Goal: Find specific page/section: Find specific page/section

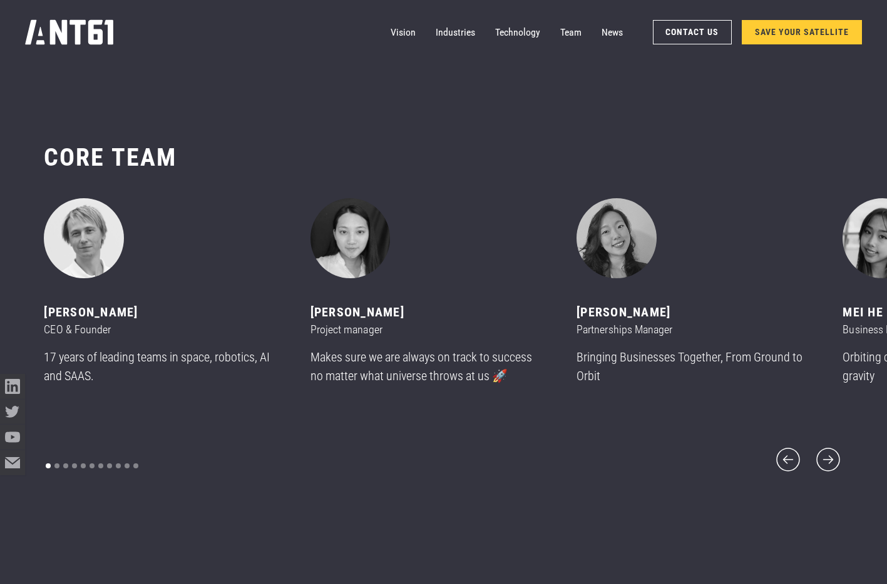
scroll to position [7001, 0]
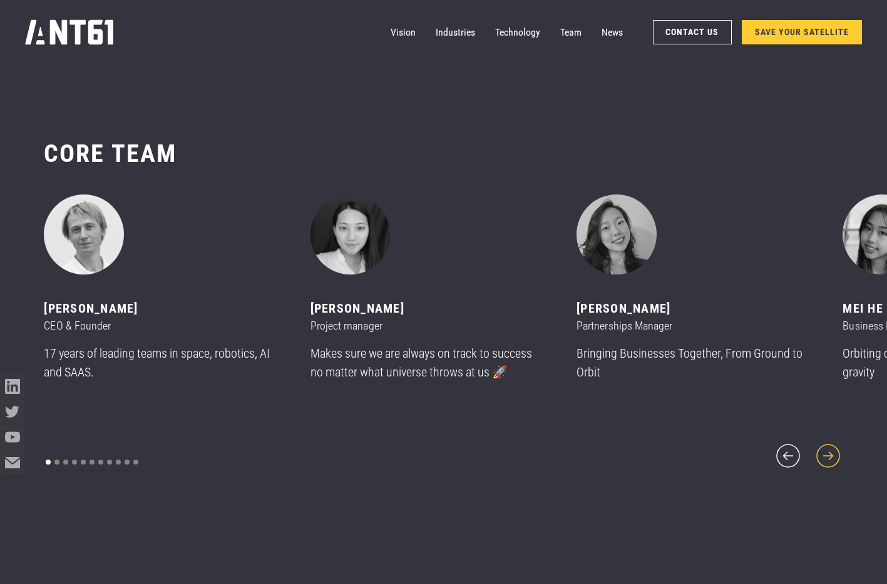
click at [825, 449] on icon "next slide" at bounding box center [828, 456] width 30 height 30
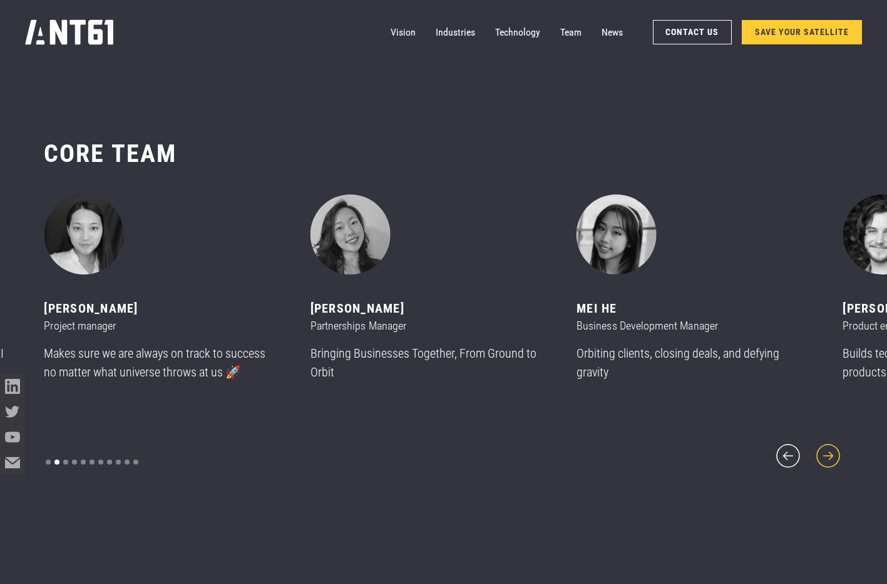
click at [825, 449] on icon "next slide" at bounding box center [828, 456] width 30 height 30
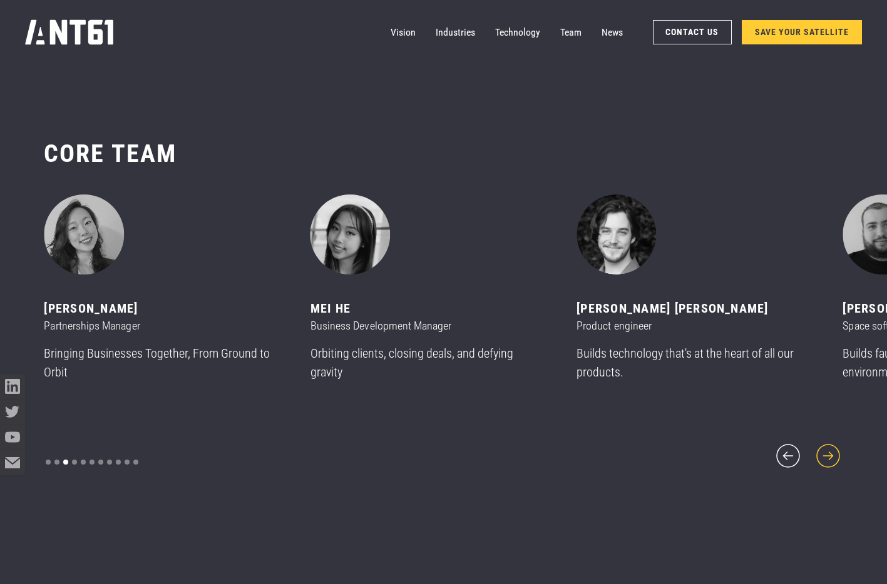
click at [825, 449] on icon "next slide" at bounding box center [828, 456] width 30 height 30
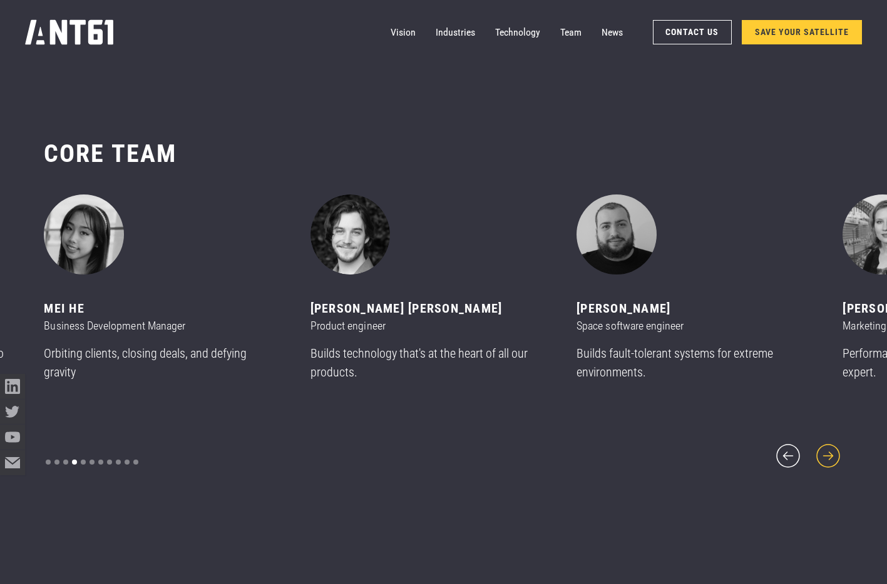
click at [825, 449] on icon "next slide" at bounding box center [828, 456] width 30 height 30
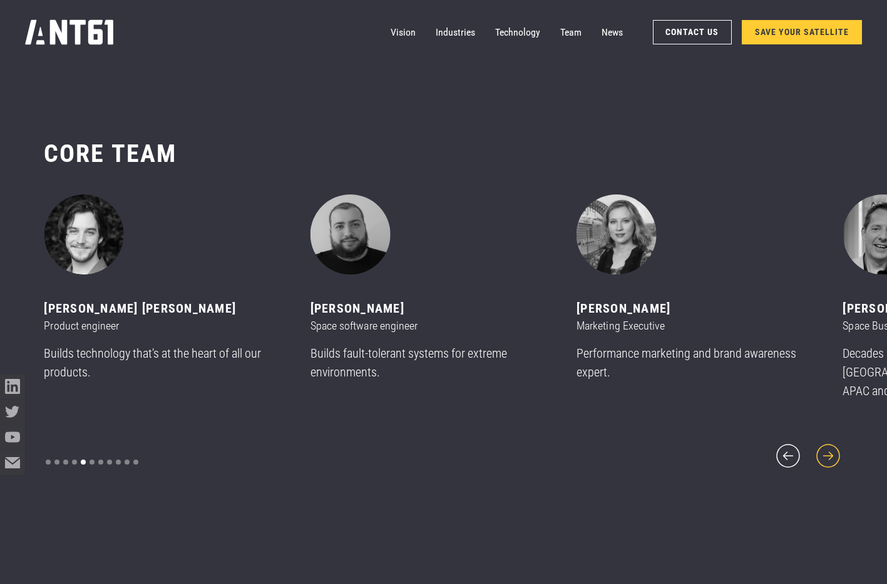
click at [825, 449] on icon "next slide" at bounding box center [828, 456] width 30 height 30
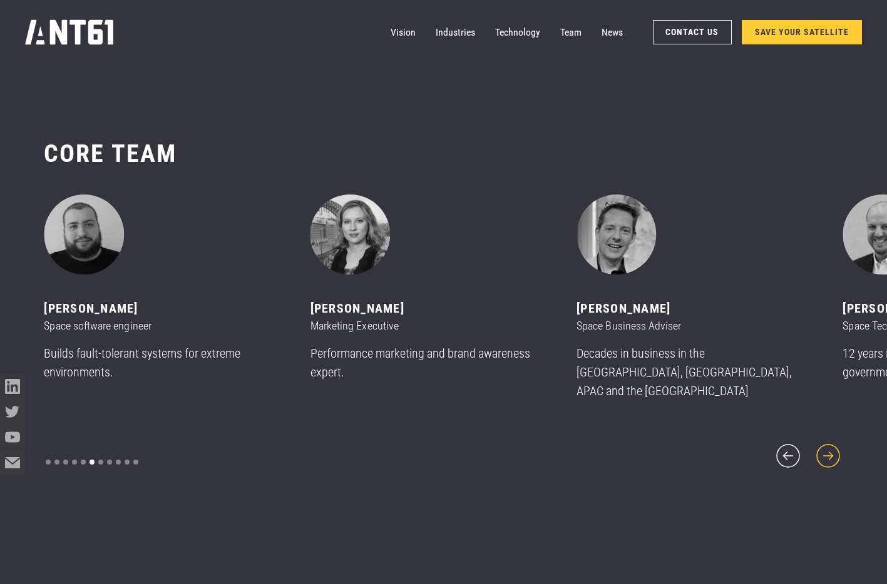
click at [825, 449] on icon "next slide" at bounding box center [828, 456] width 30 height 30
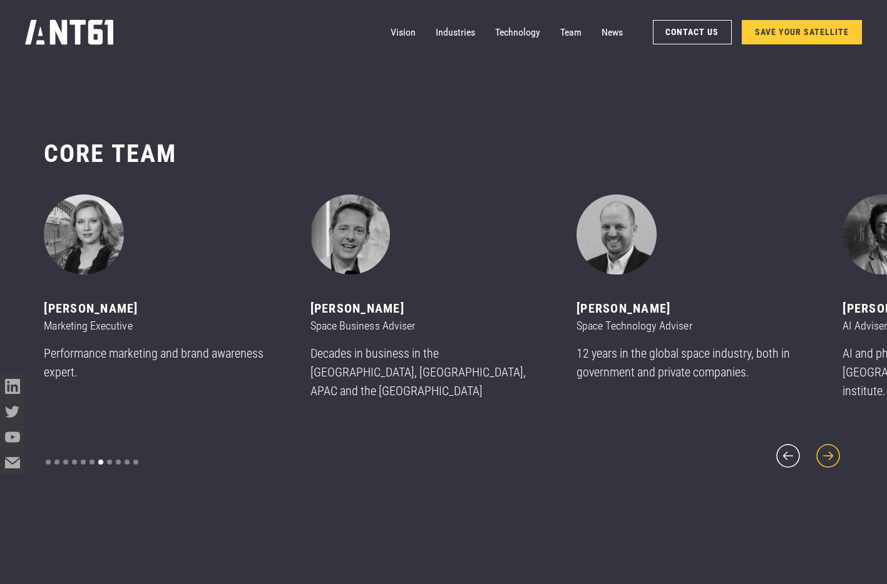
click at [825, 449] on icon "next slide" at bounding box center [828, 456] width 30 height 30
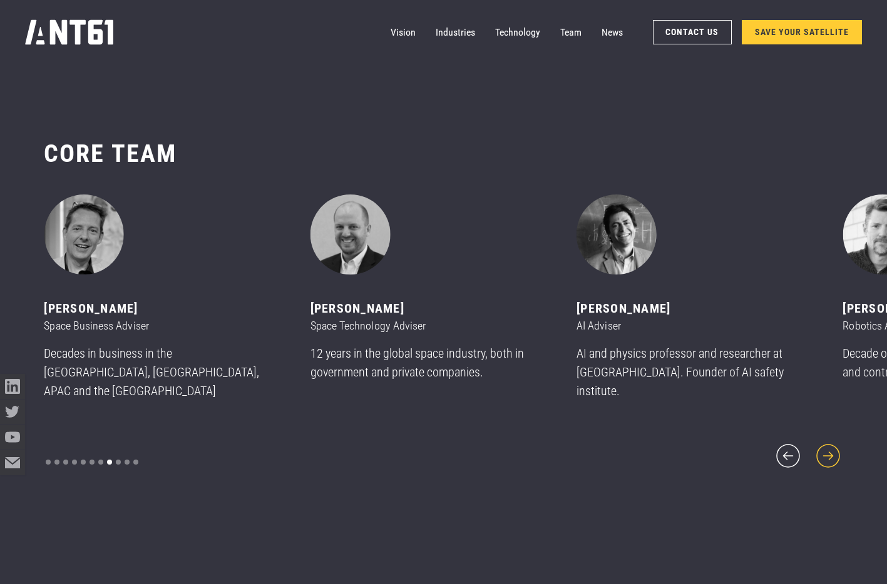
click at [825, 449] on icon "next slide" at bounding box center [828, 456] width 30 height 30
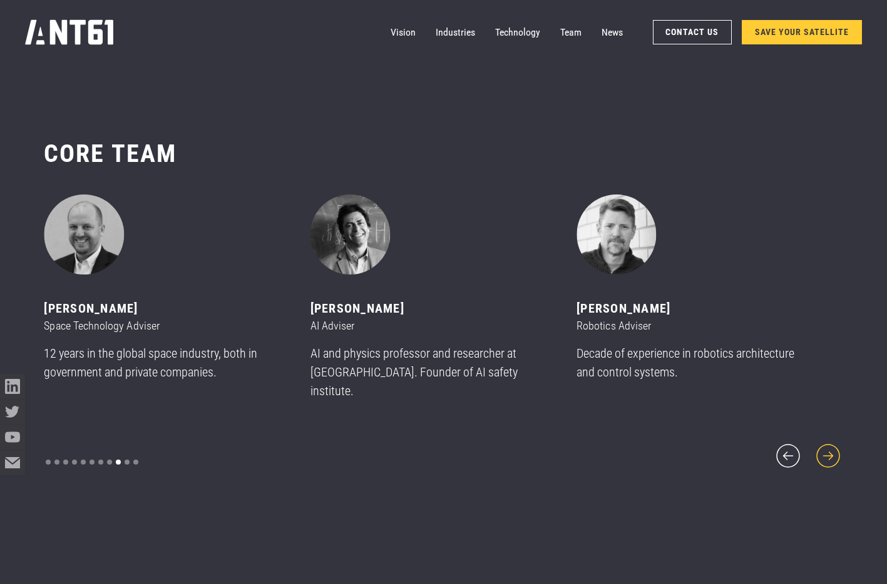
click at [825, 449] on icon "next slide" at bounding box center [828, 456] width 30 height 30
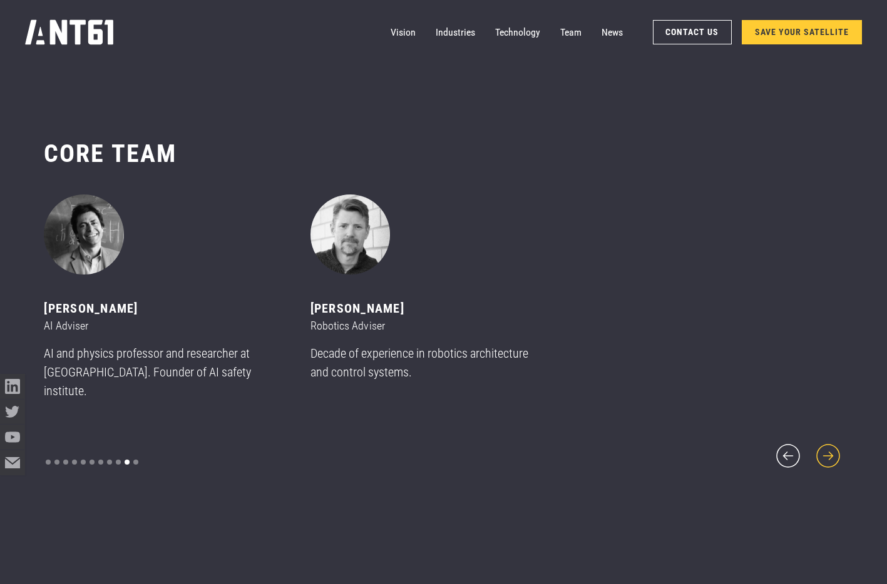
click at [825, 449] on icon "next slide" at bounding box center [828, 456] width 30 height 30
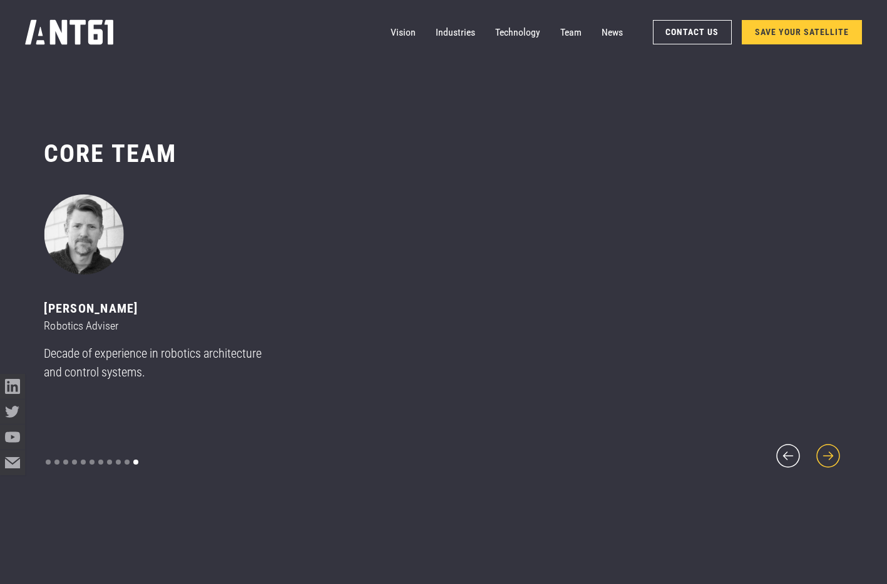
click at [825, 449] on icon "next slide" at bounding box center [828, 456] width 30 height 30
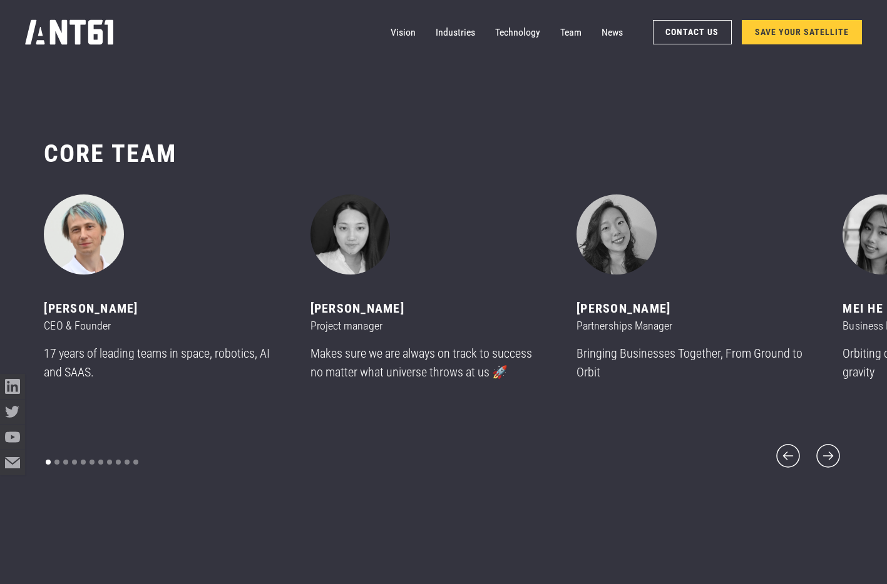
click at [84, 250] on img "1 of 11" at bounding box center [84, 235] width 80 height 80
drag, startPoint x: 150, startPoint y: 318, endPoint x: 45, endPoint y: 317, distance: 104.5
click at [45, 317] on div "[PERSON_NAME]" at bounding box center [162, 309] width 236 height 19
copy div "[PERSON_NAME]"
